Goal: Check status

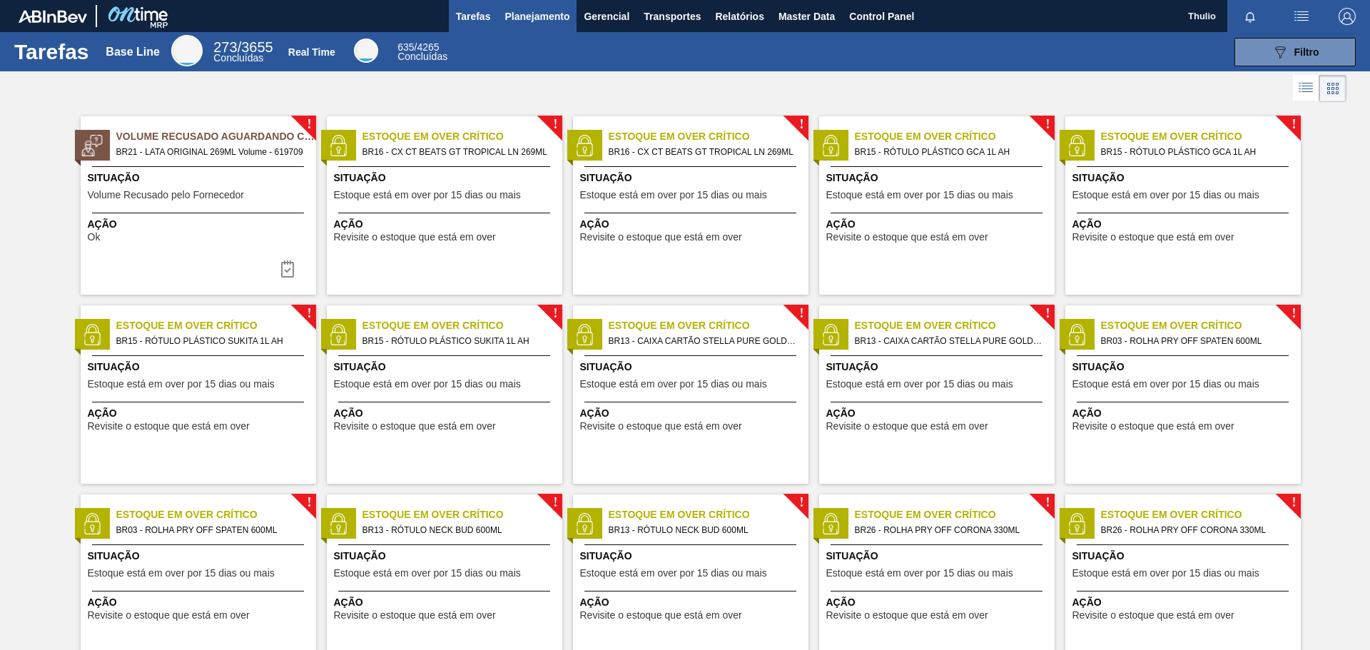
click at [534, 24] on span "Planejamento" at bounding box center [537, 16] width 65 height 17
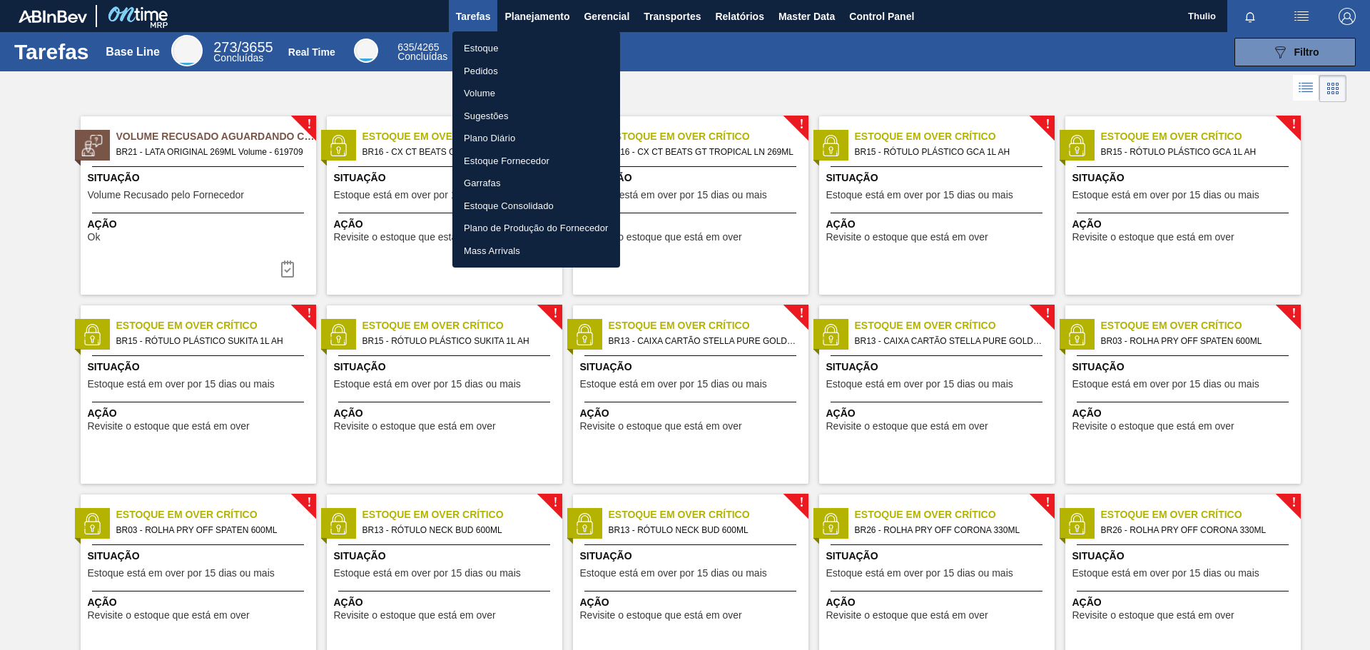
click at [475, 67] on li "Pedidos" at bounding box center [536, 71] width 168 height 23
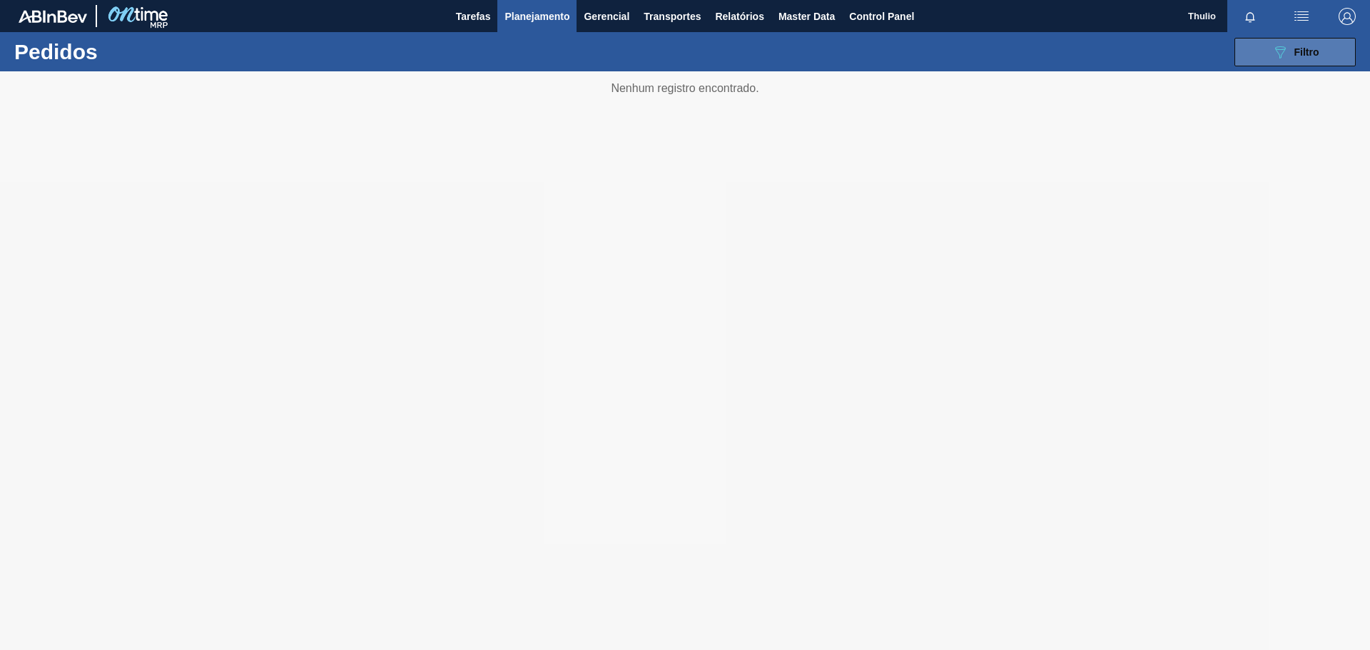
click at [1286, 63] on button "089F7B8B-B2A5-4AFE-B5C0-19BA573D28AC Filtro" at bounding box center [1295, 52] width 121 height 29
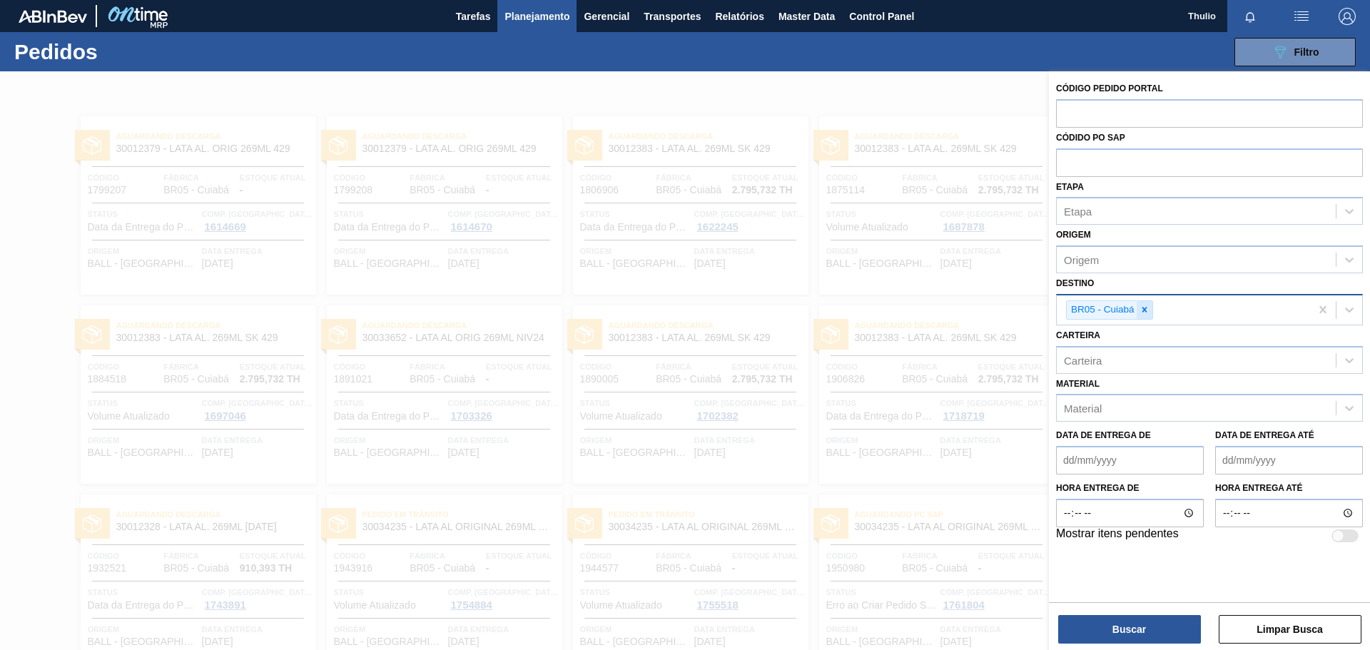
click at [1146, 312] on icon at bounding box center [1145, 310] width 10 height 10
click at [1118, 210] on div "Etapa" at bounding box center [1196, 211] width 279 height 21
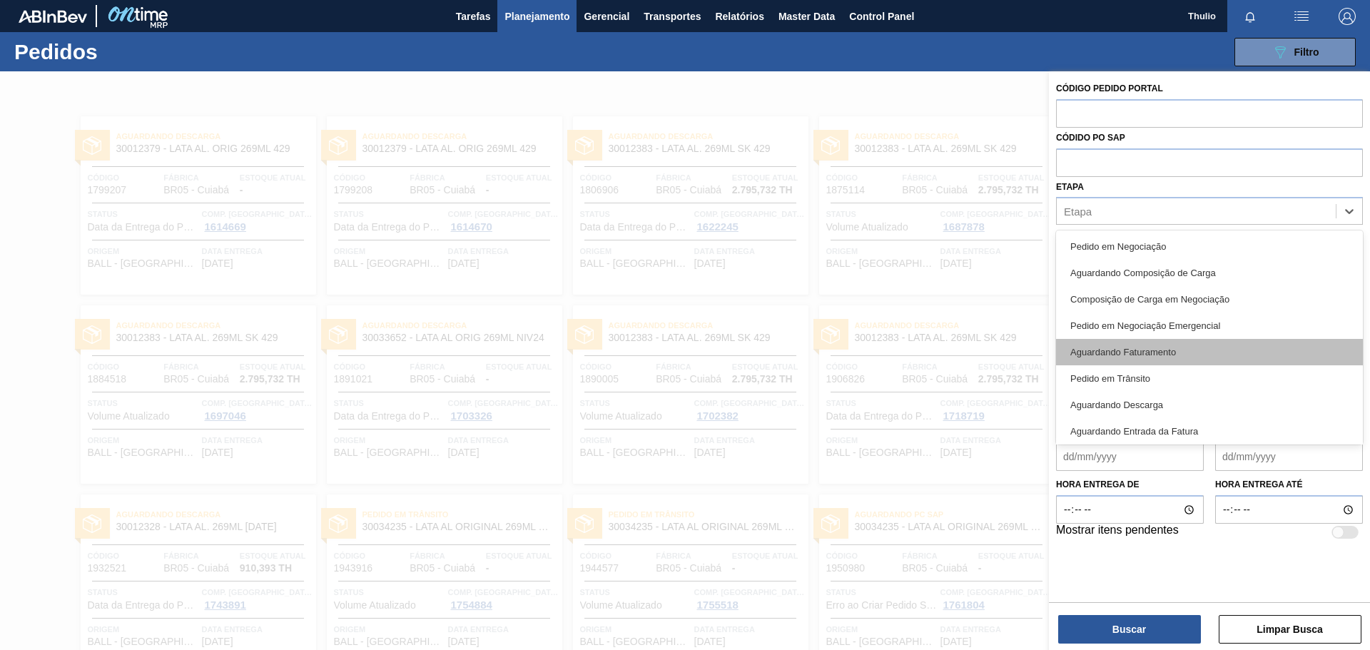
click at [1160, 351] on div "Aguardando Faturamento" at bounding box center [1209, 352] width 307 height 26
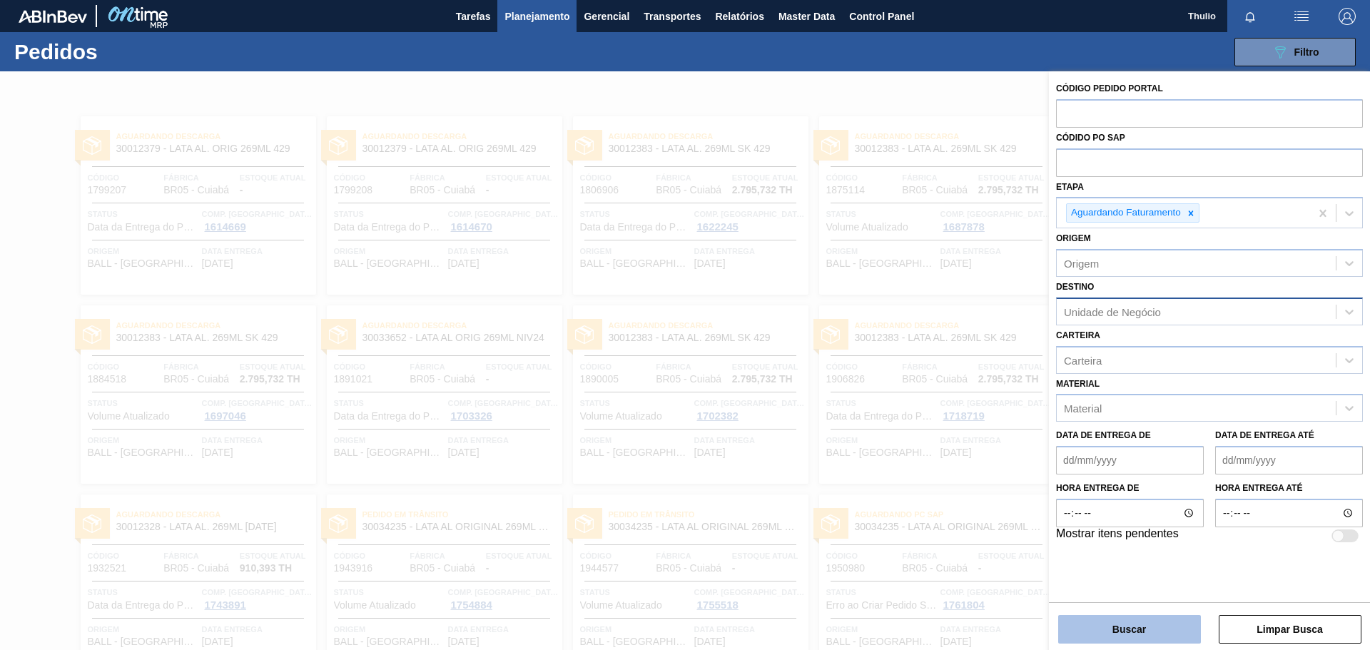
click at [1128, 627] on button "Buscar" at bounding box center [1129, 629] width 143 height 29
